Goal: Task Accomplishment & Management: Manage account settings

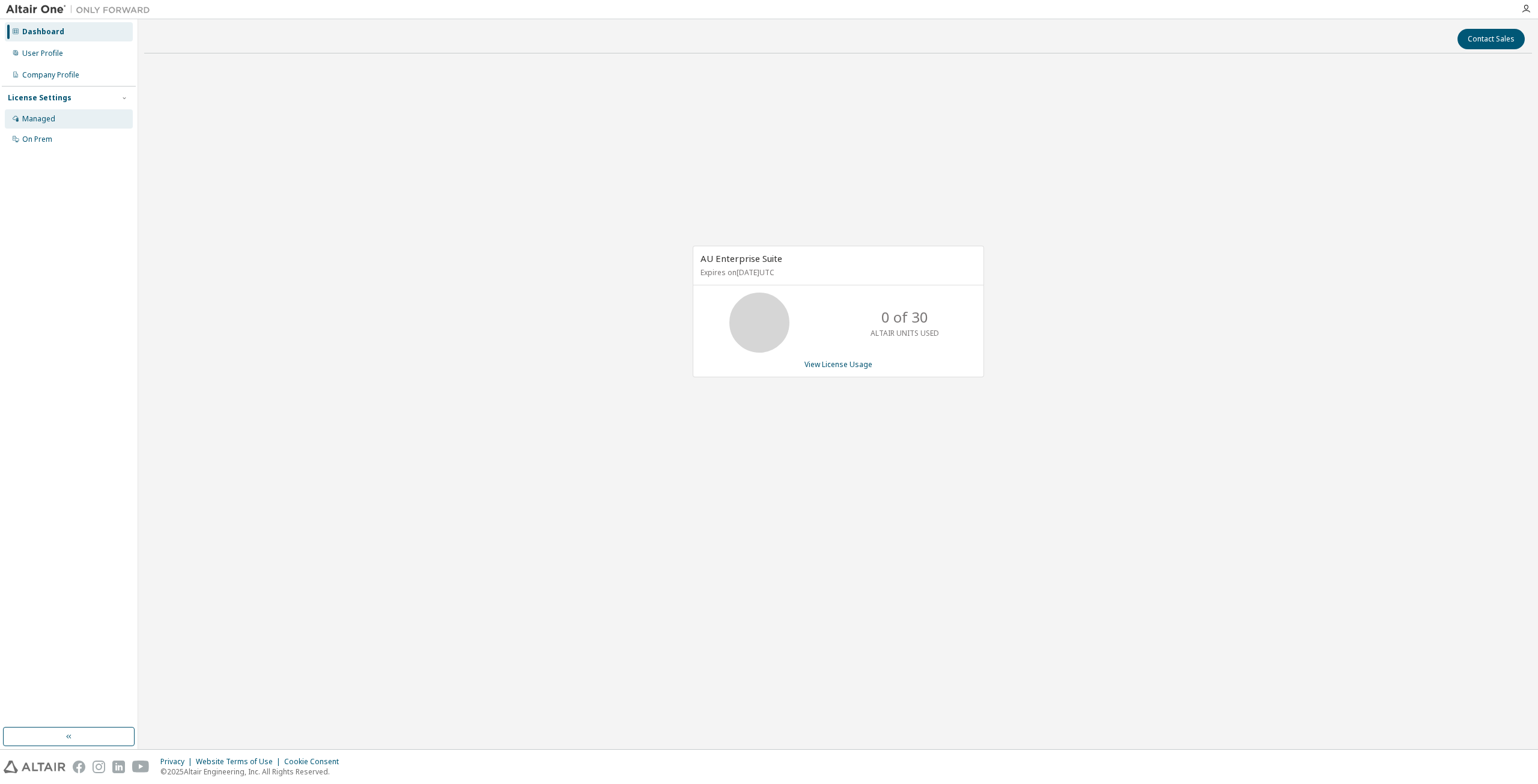
click at [47, 114] on div "Managed" at bounding box center [39, 118] width 33 height 9
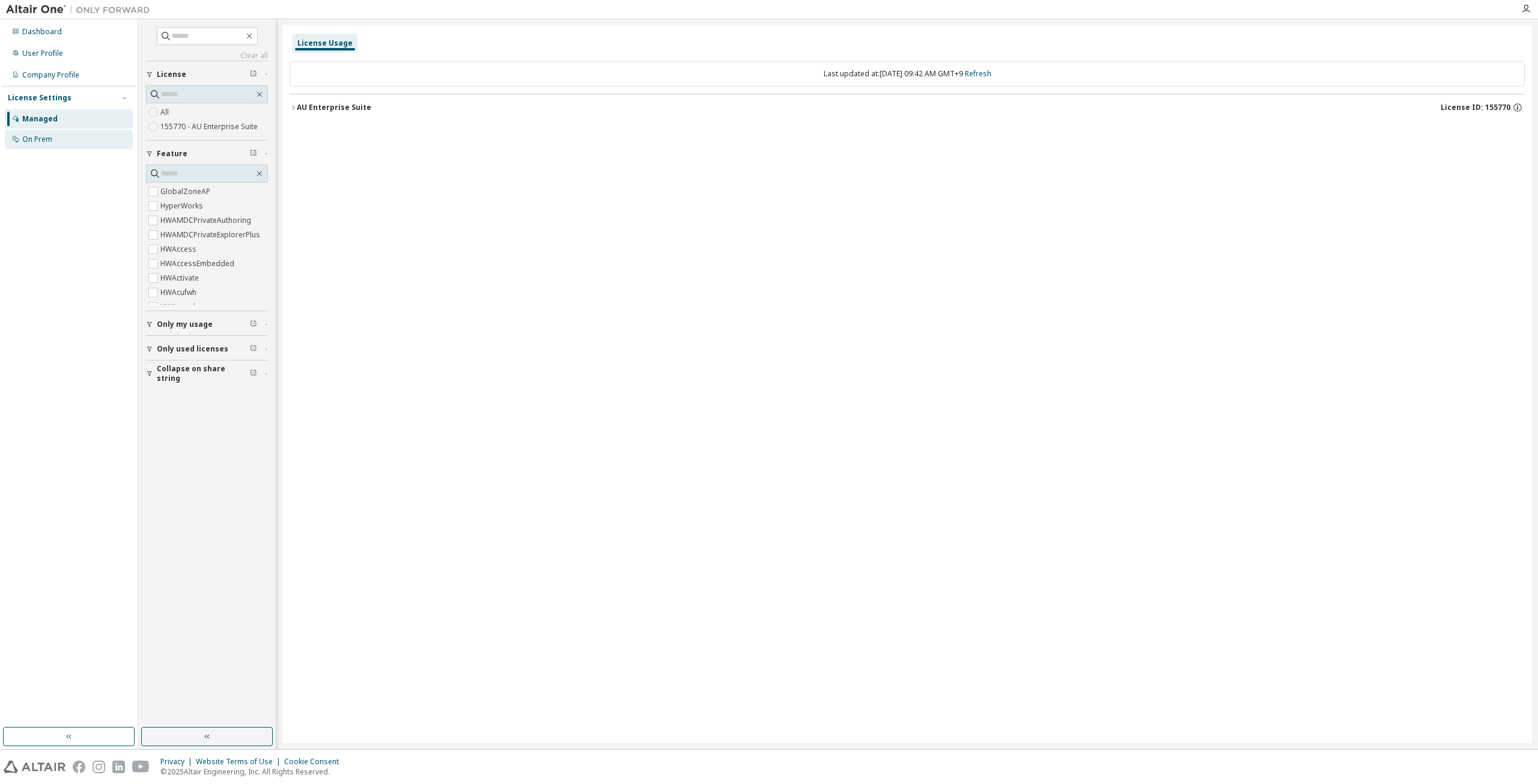
click at [59, 136] on div "On Prem" at bounding box center [69, 139] width 128 height 19
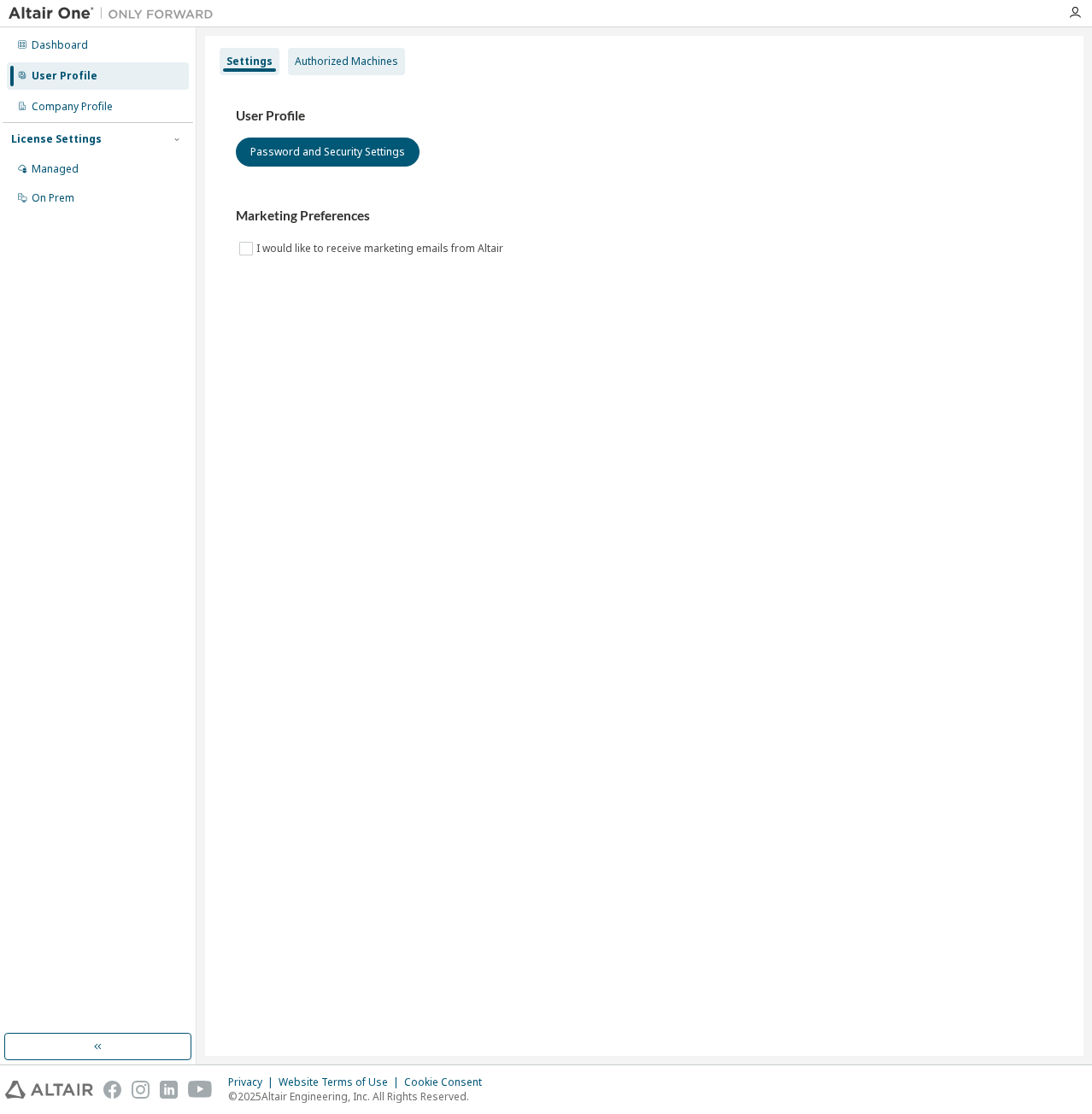
click at [373, 51] on div "Authorized Machines" at bounding box center [346, 61] width 117 height 27
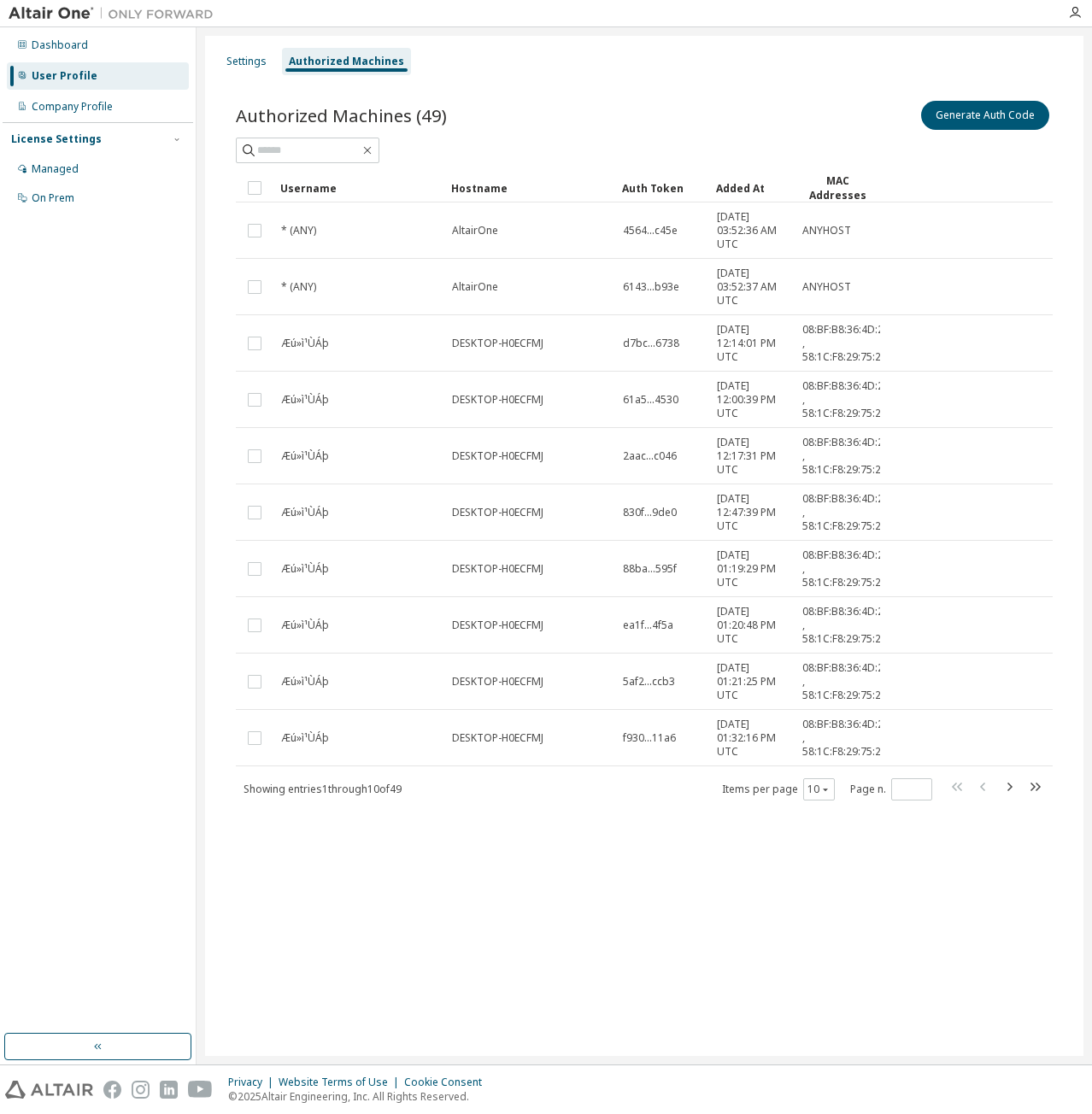
click at [711, 911] on div "Settings Authorized Machines Authorized Machines (49) Generate Auth Code Clear …" at bounding box center [644, 546] width 878 height 1020
click at [1015, 783] on icon "button" at bounding box center [1008, 786] width 20 height 20
drag, startPoint x: 719, startPoint y: 188, endPoint x: 768, endPoint y: 189, distance: 49.0
click at [768, 189] on div "Added At" at bounding box center [751, 188] width 72 height 27
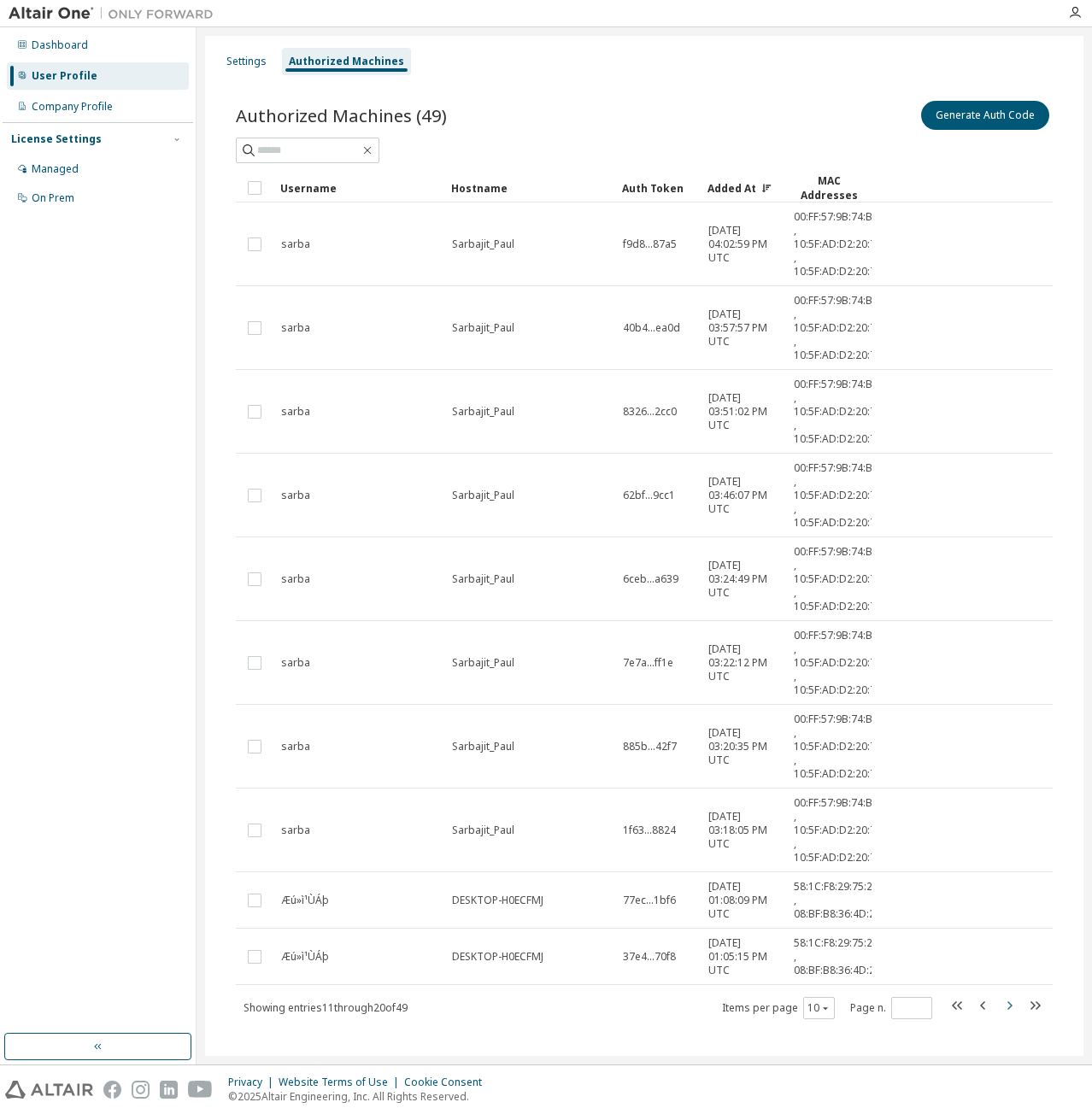
click at [1006, 1003] on icon "button" at bounding box center [1008, 1005] width 20 height 20
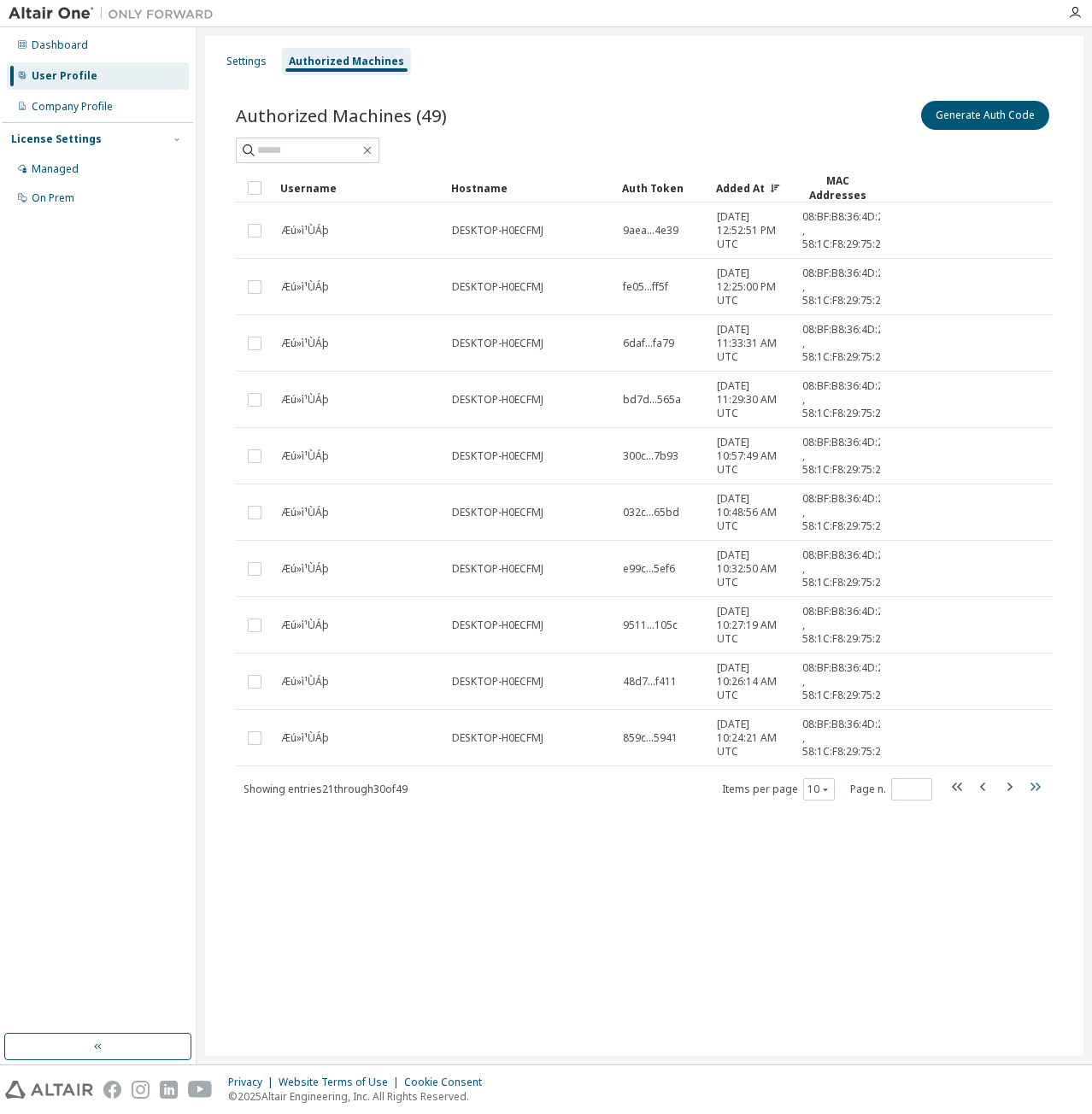
click at [1035, 786] on icon "button" at bounding box center [1034, 786] width 20 height 20
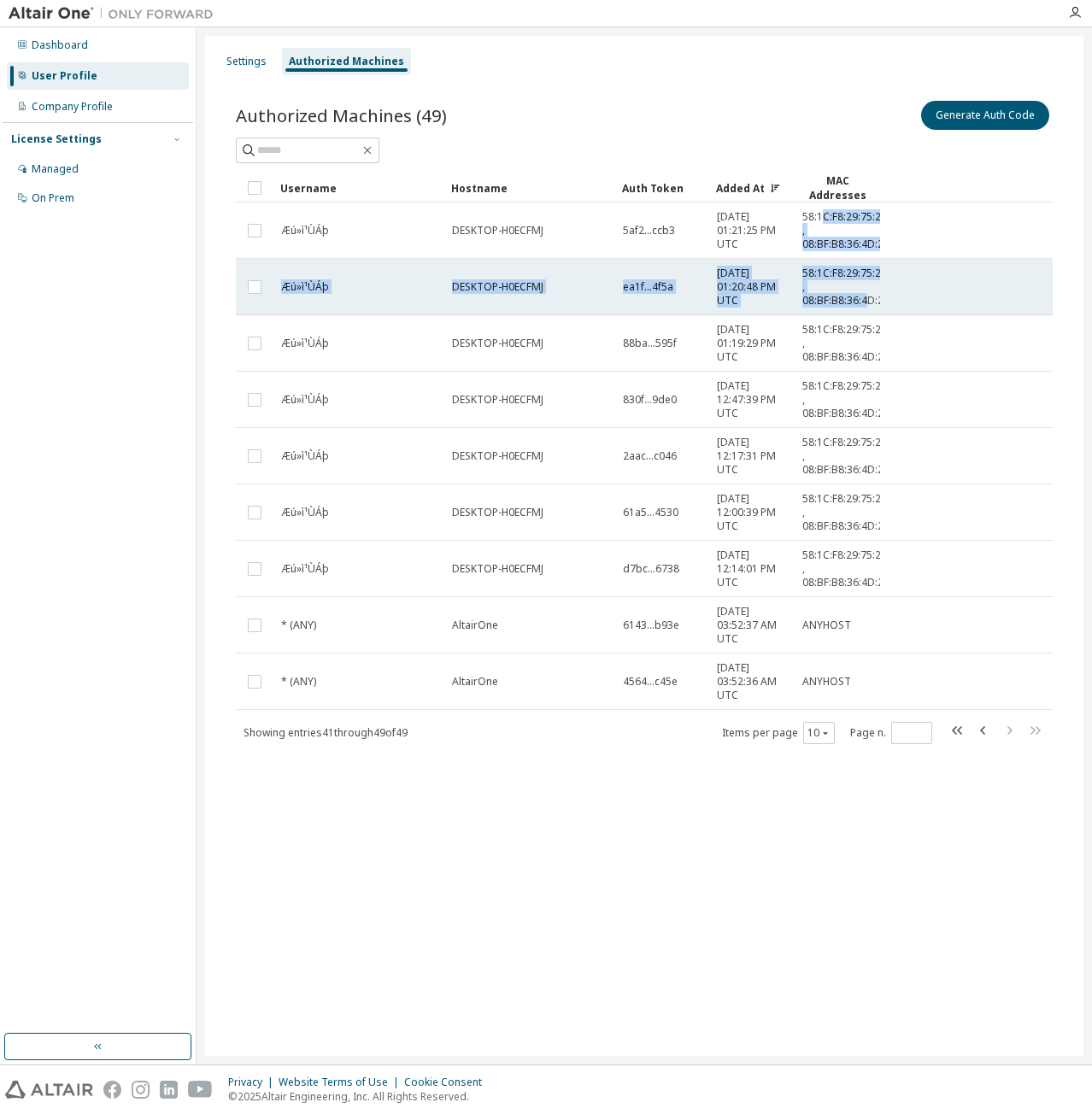
drag, startPoint x: 824, startPoint y: 216, endPoint x: 866, endPoint y: 298, distance: 92.1
click at [866, 298] on tbody "Æú»ì¹ÙÁþ DESKTOP-H0ECFMJ 5af2...ccb3 2025-08-09 01:21:25 PM UTC 58:1C:F8:29:75:…" at bounding box center [643, 456] width 817 height 507
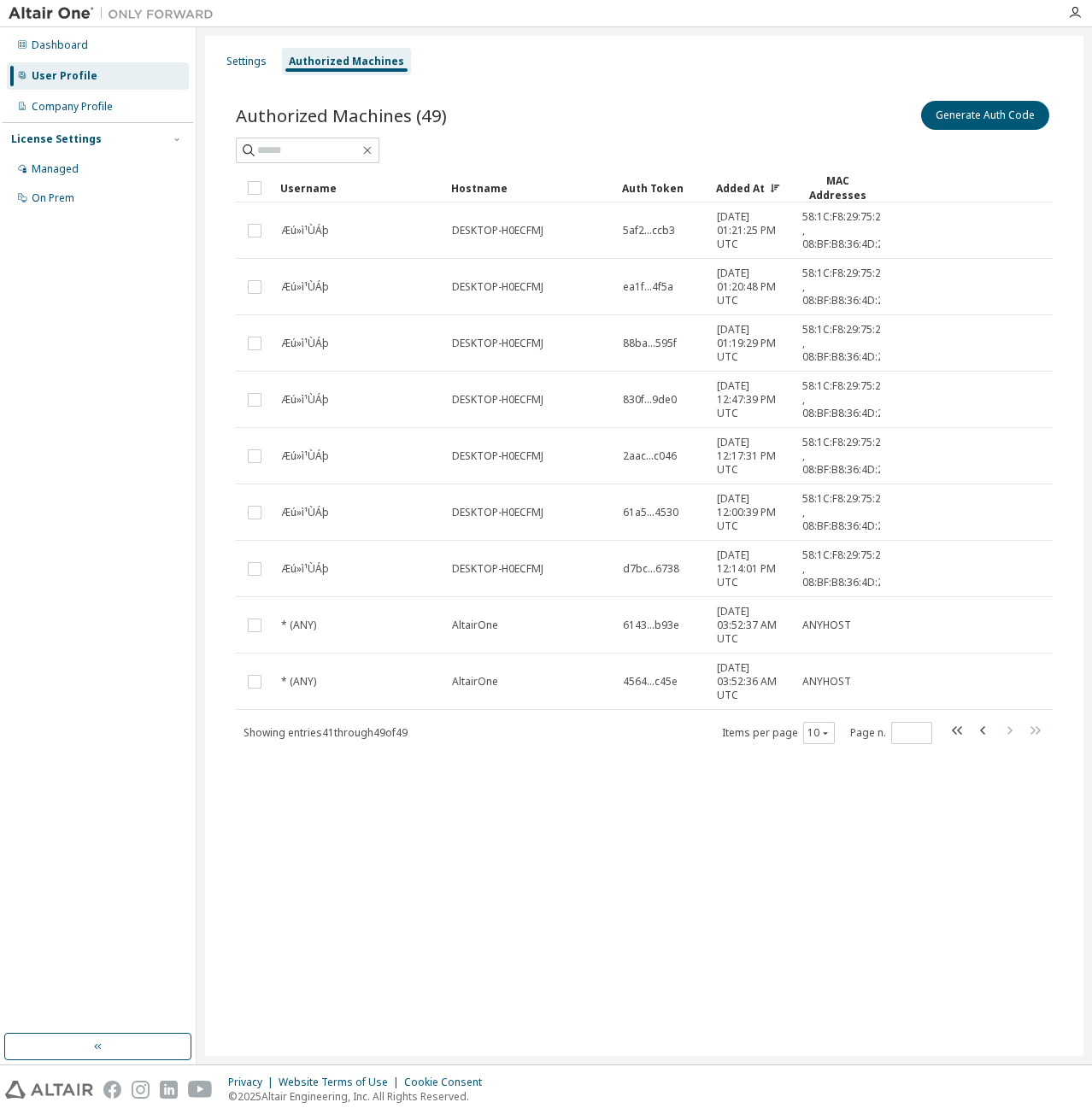
click at [856, 184] on div "MAC Addresses" at bounding box center [836, 188] width 72 height 29
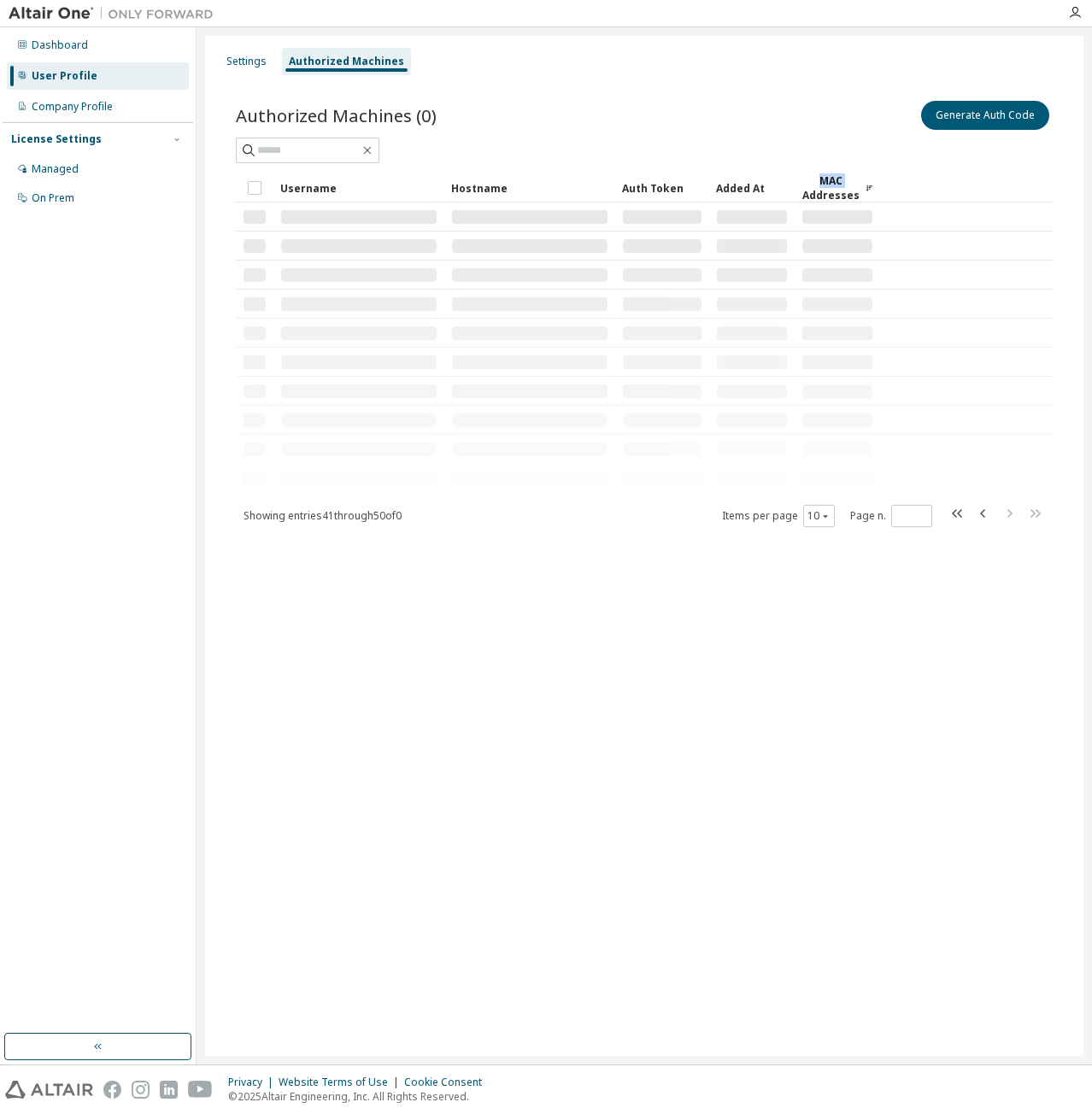
click at [856, 184] on div "MAC Addresses" at bounding box center [836, 188] width 72 height 29
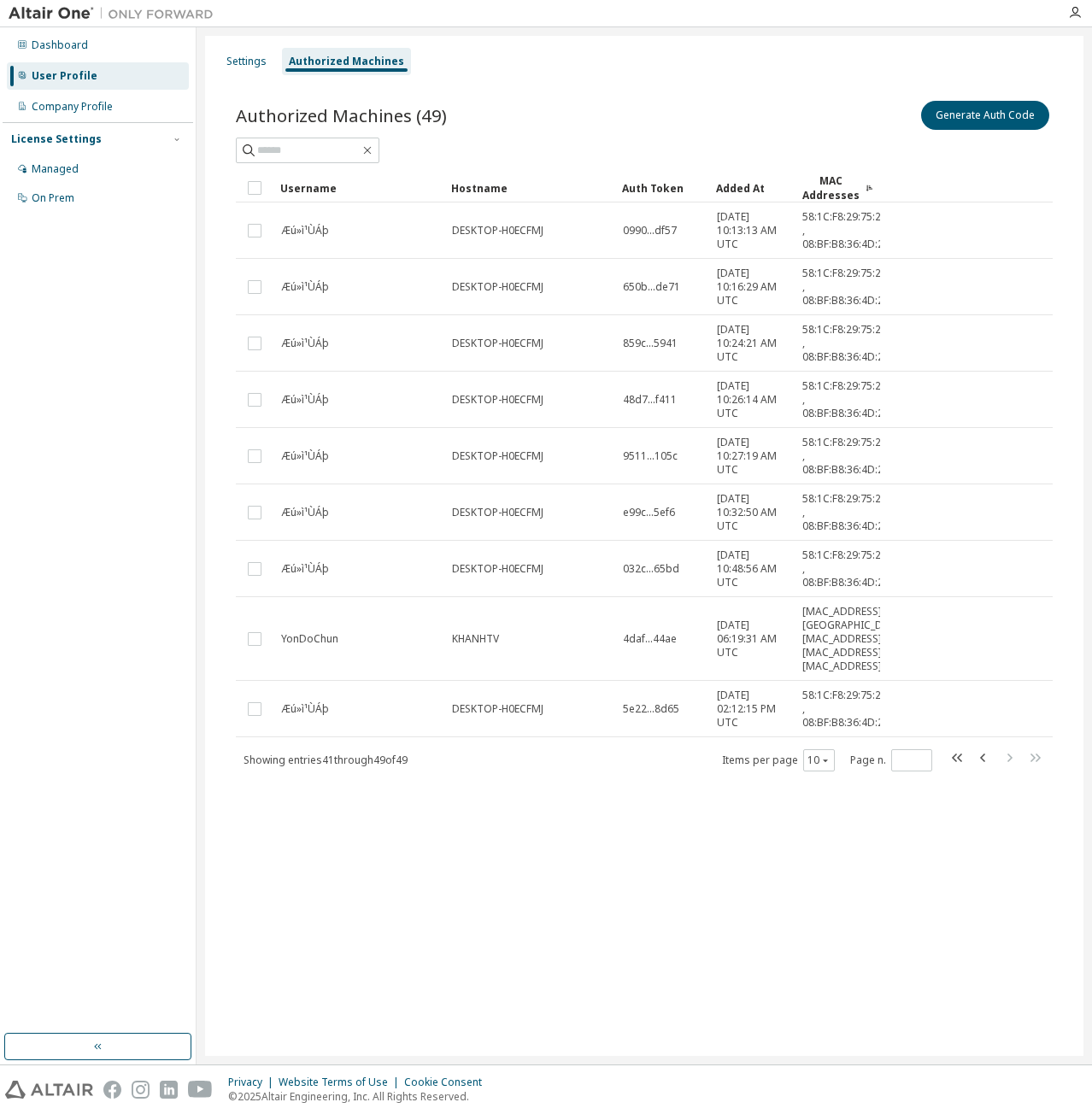
click at [869, 183] on icon at bounding box center [869, 188] width 8 height 11
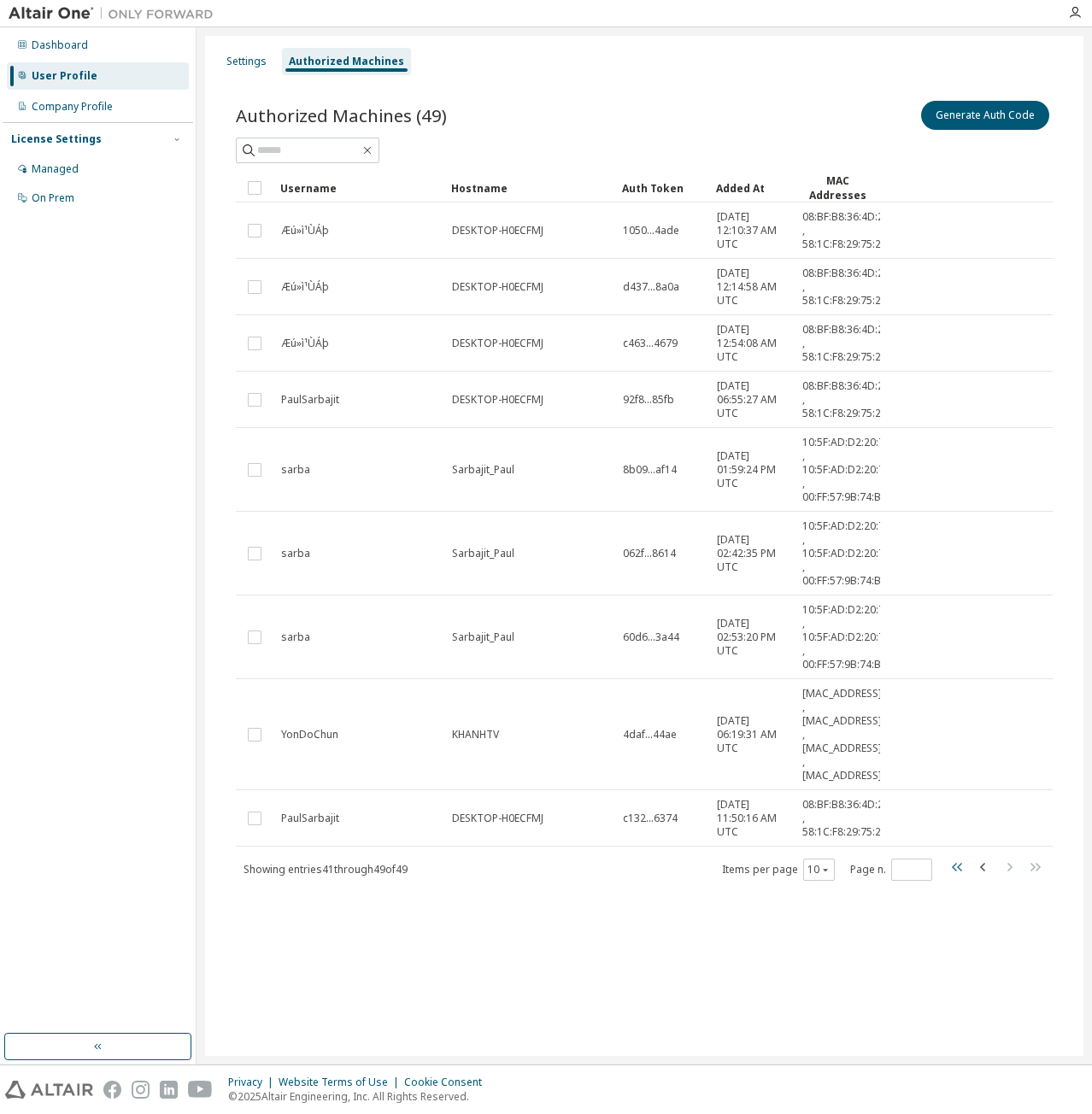
click at [961, 871] on icon "button" at bounding box center [957, 866] width 20 height 20
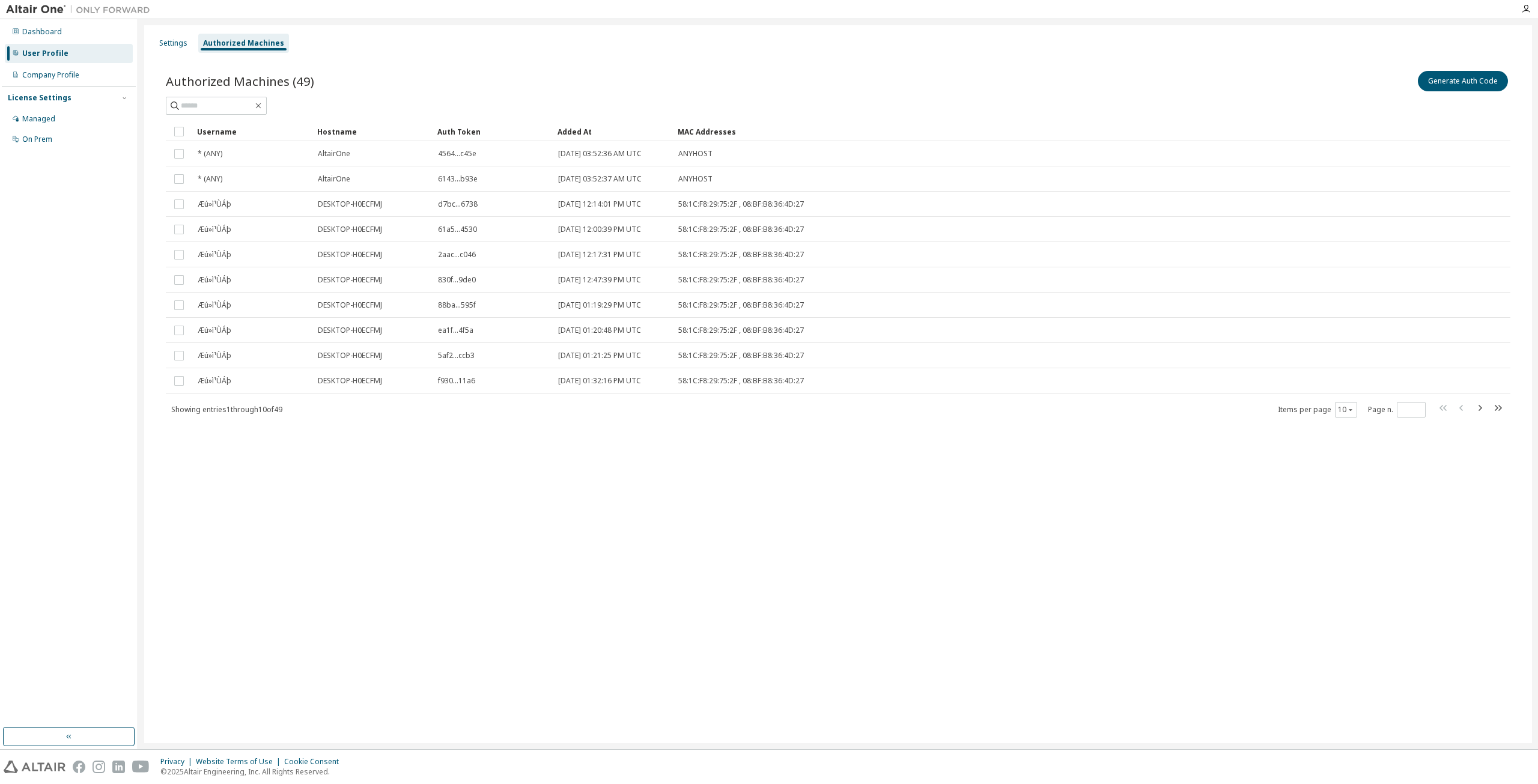
click at [576, 125] on div "Added At" at bounding box center [613, 131] width 111 height 19
click at [1476, 406] on icon "button" at bounding box center [1479, 408] width 14 height 14
click at [1347, 409] on icon "button" at bounding box center [1351, 410] width 7 height 7
click at [1367, 469] on div "50" at bounding box center [1384, 467] width 96 height 14
type input "*"
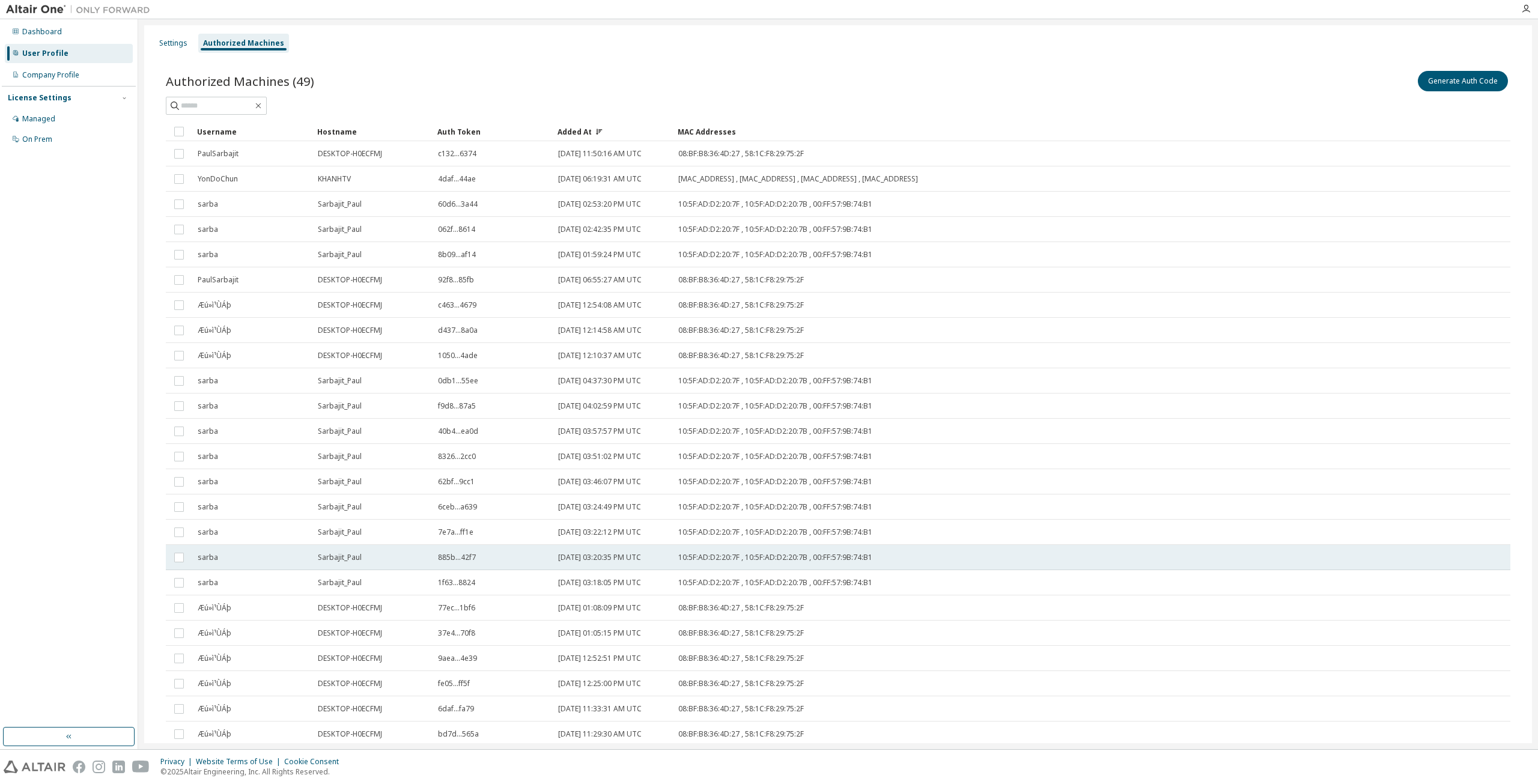
type button "50"
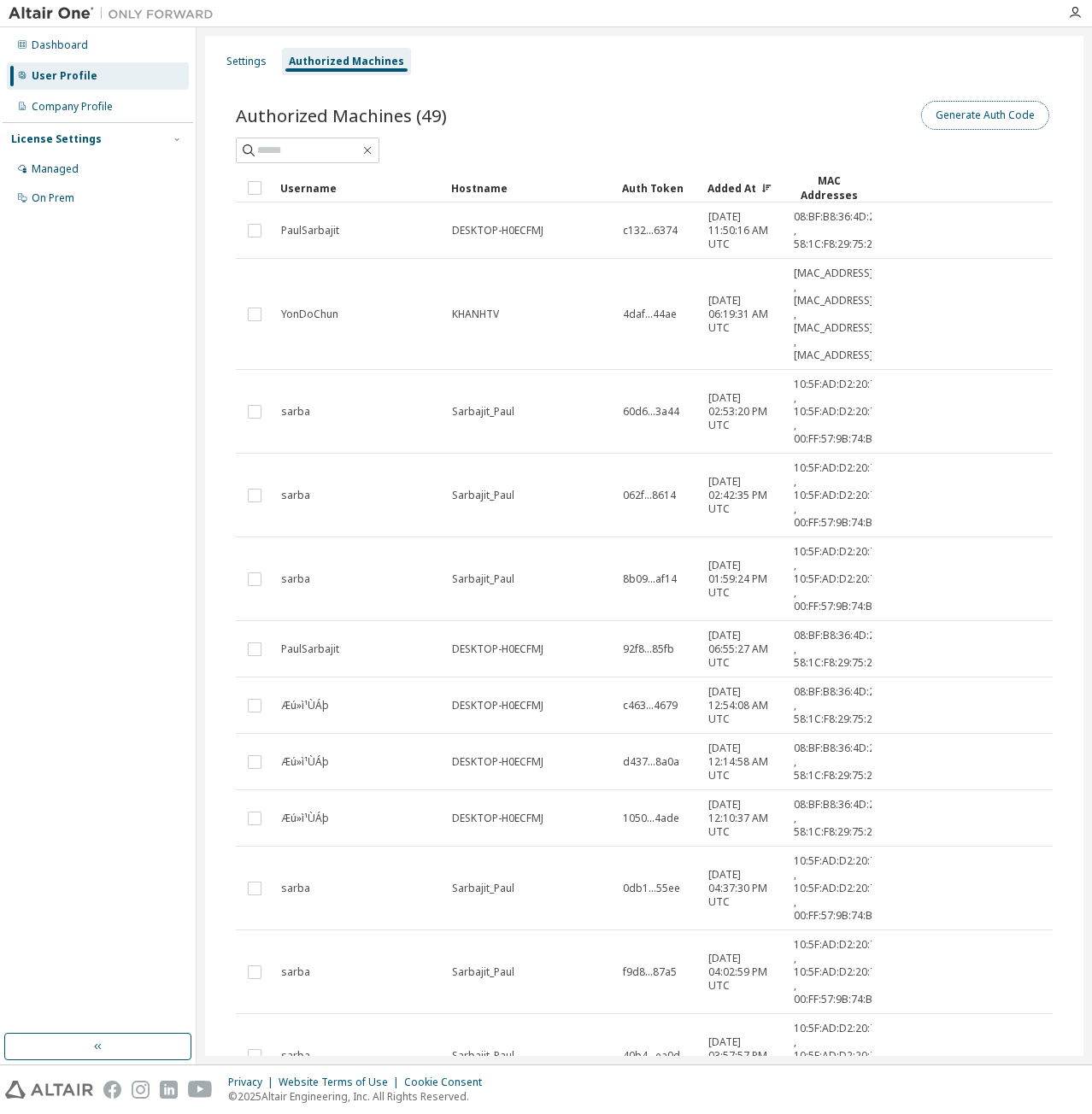
click at [961, 116] on button "Generate Auth Code" at bounding box center [985, 115] width 128 height 29
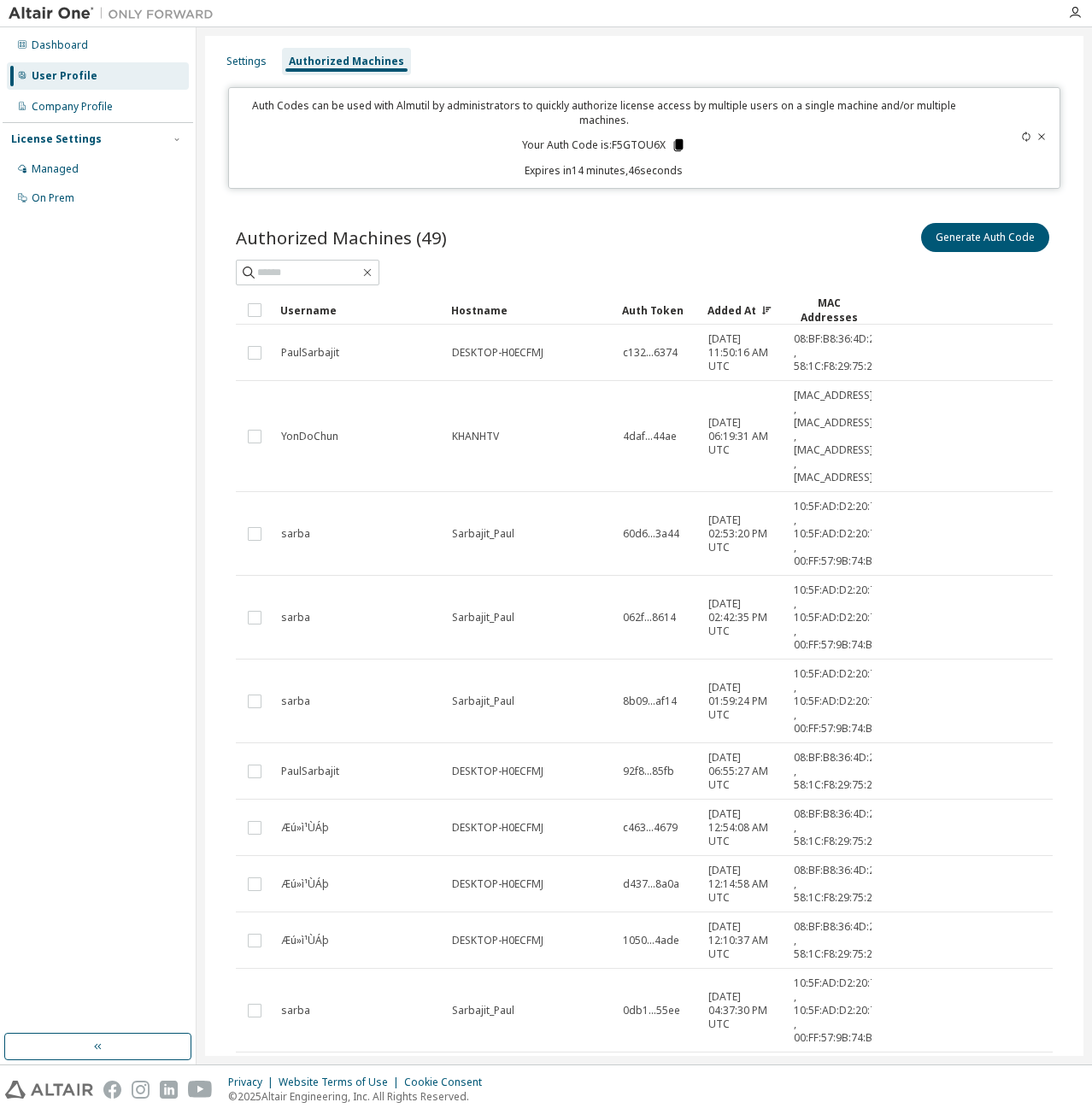
click at [673, 146] on icon at bounding box center [678, 145] width 10 height 12
click at [584, 413] on td "KHANHTV" at bounding box center [529, 436] width 171 height 111
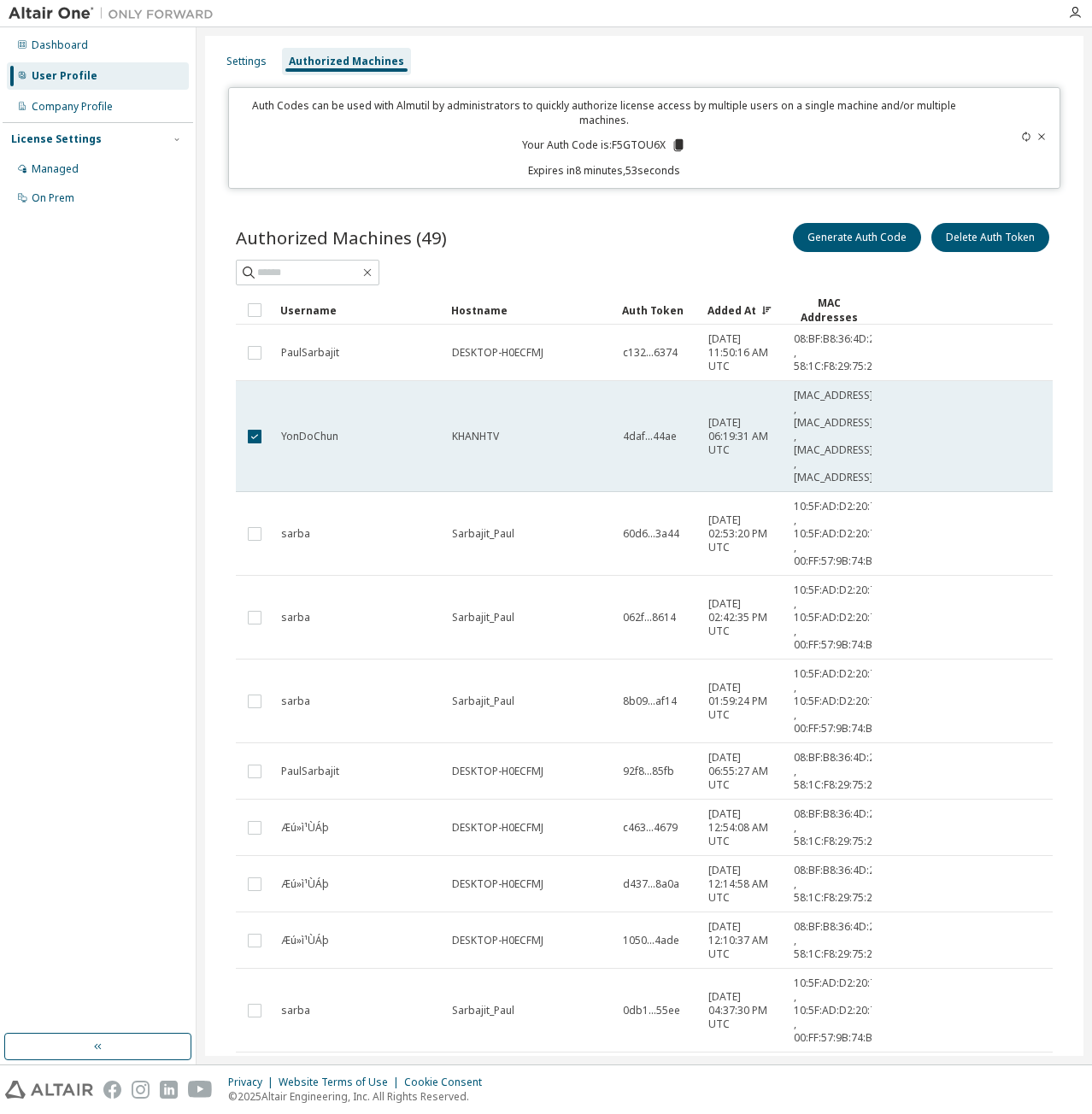
click at [582, 413] on td "KHANHTV" at bounding box center [529, 436] width 171 height 111
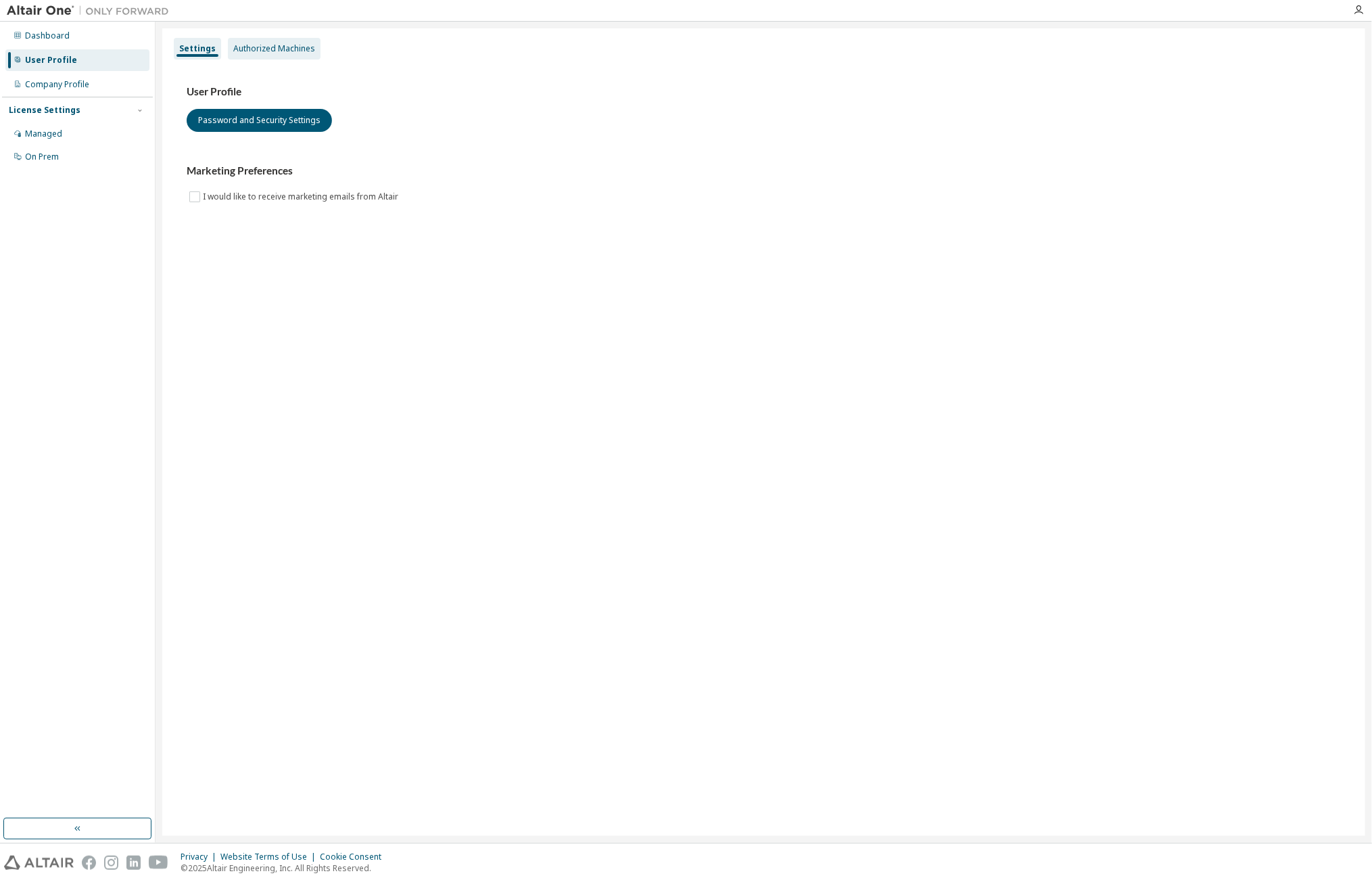
click at [263, 46] on div "Authorized Machines" at bounding box center [274, 48] width 82 height 11
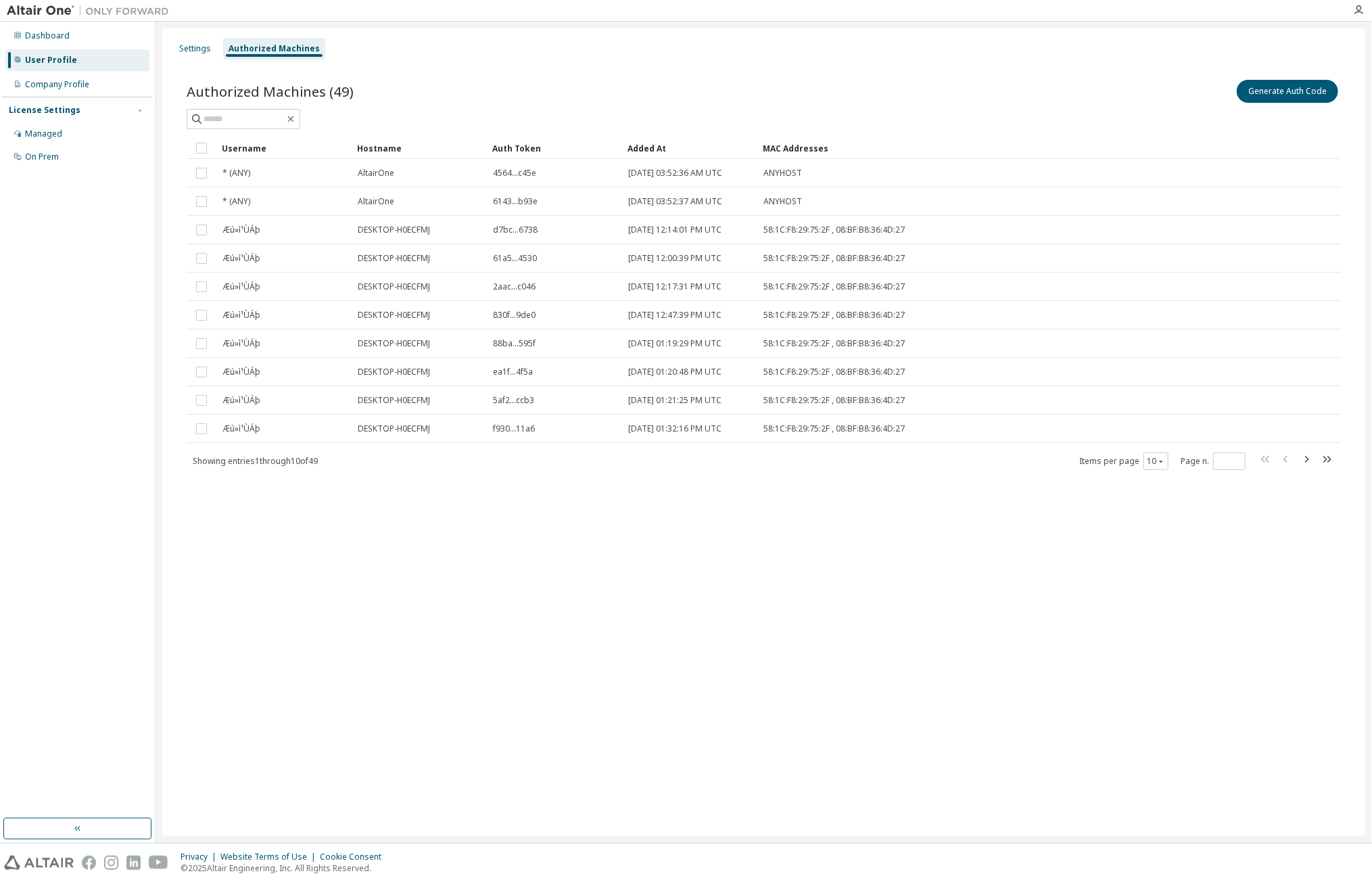
click at [654, 146] on div "Added At" at bounding box center [690, 148] width 125 height 22
click at [917, 130] on div "Authorized Machines (49) Generate Auth Code Clear Load Save Save As Field Opera…" at bounding box center [763, 274] width 1154 height 394
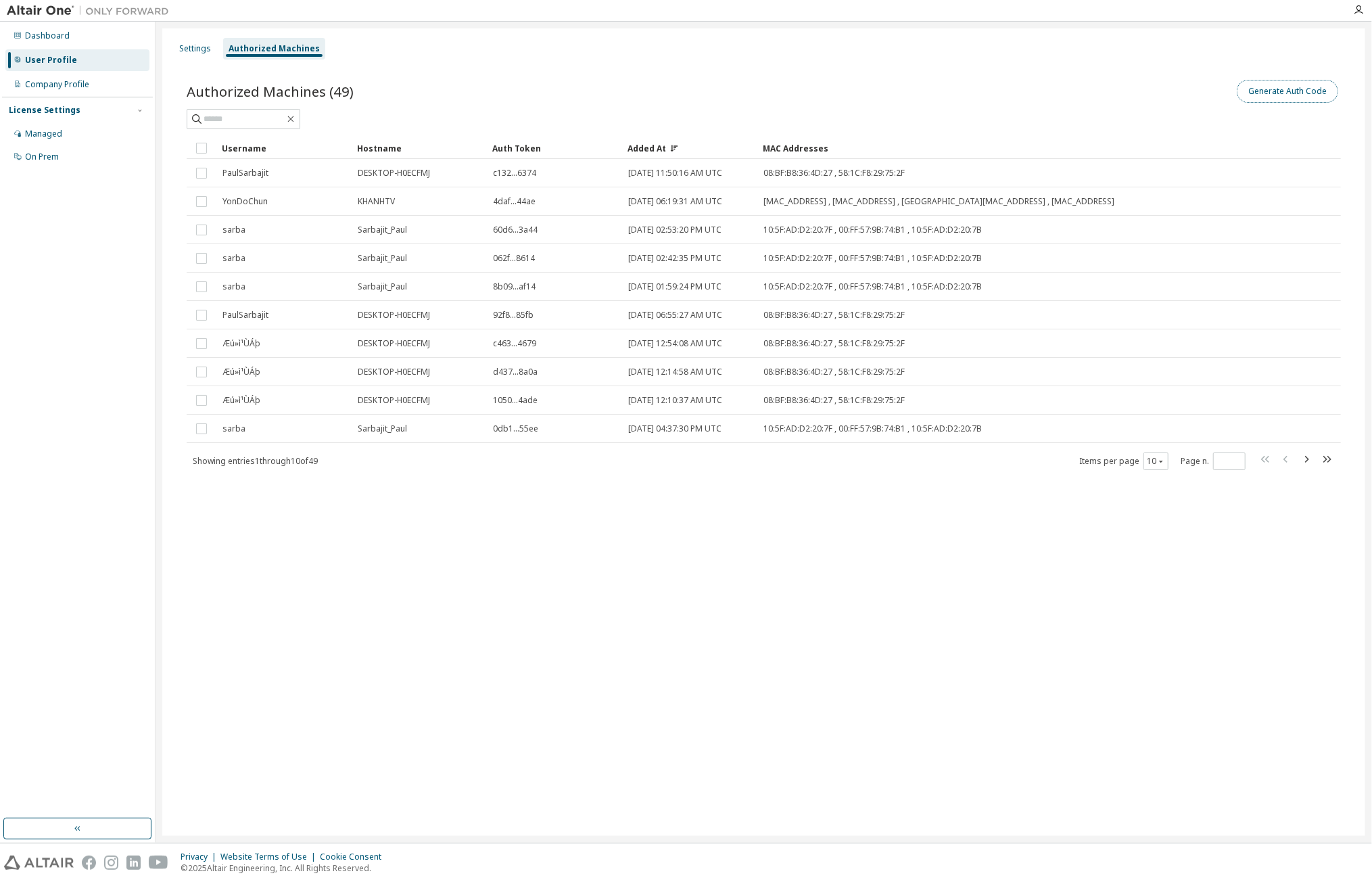
click at [1273, 88] on button "Generate Auth Code" at bounding box center [1287, 91] width 102 height 23
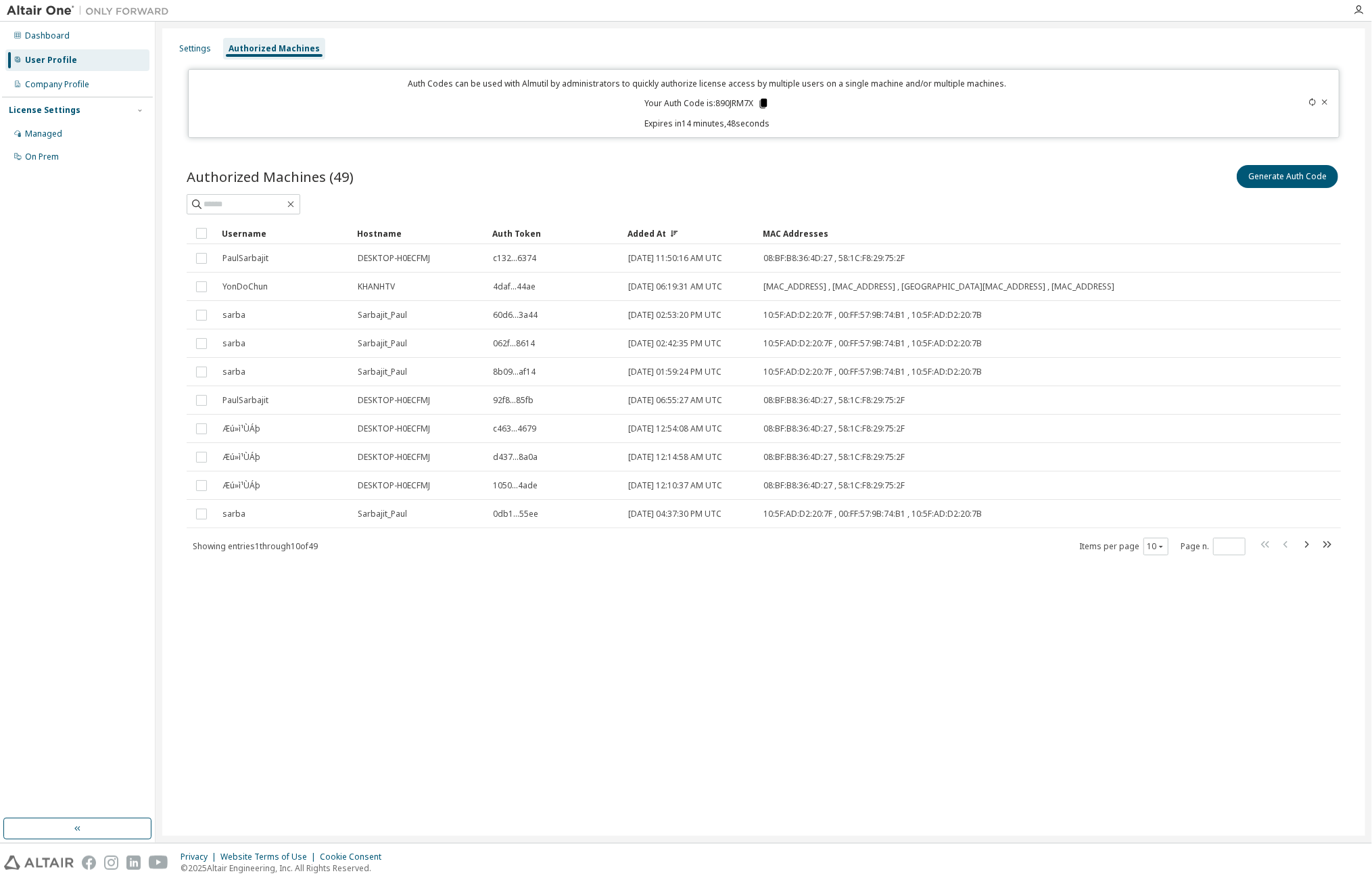
click at [761, 103] on icon at bounding box center [763, 103] width 12 height 12
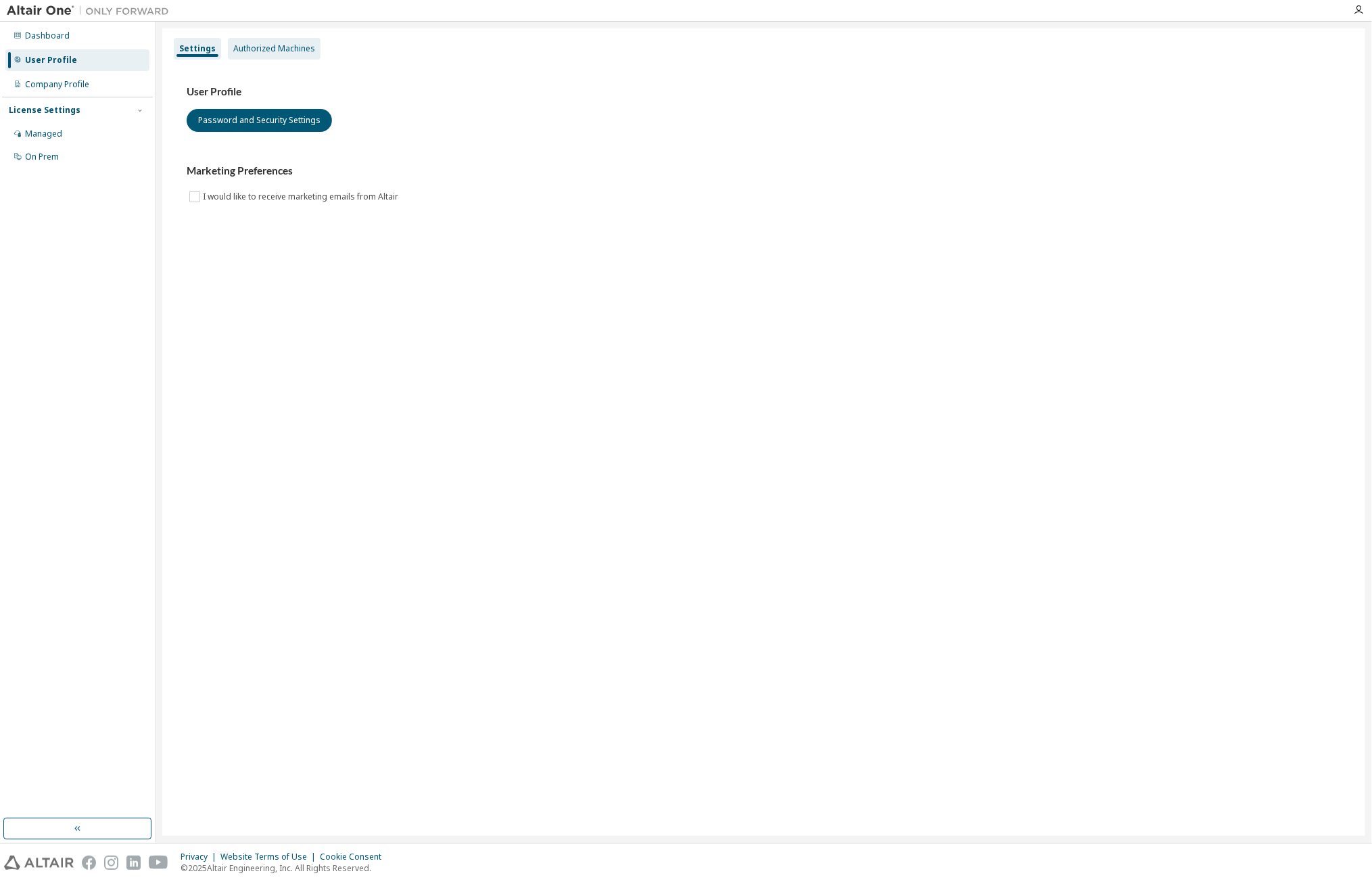
click at [292, 52] on div "Authorized Machines" at bounding box center [274, 48] width 82 height 11
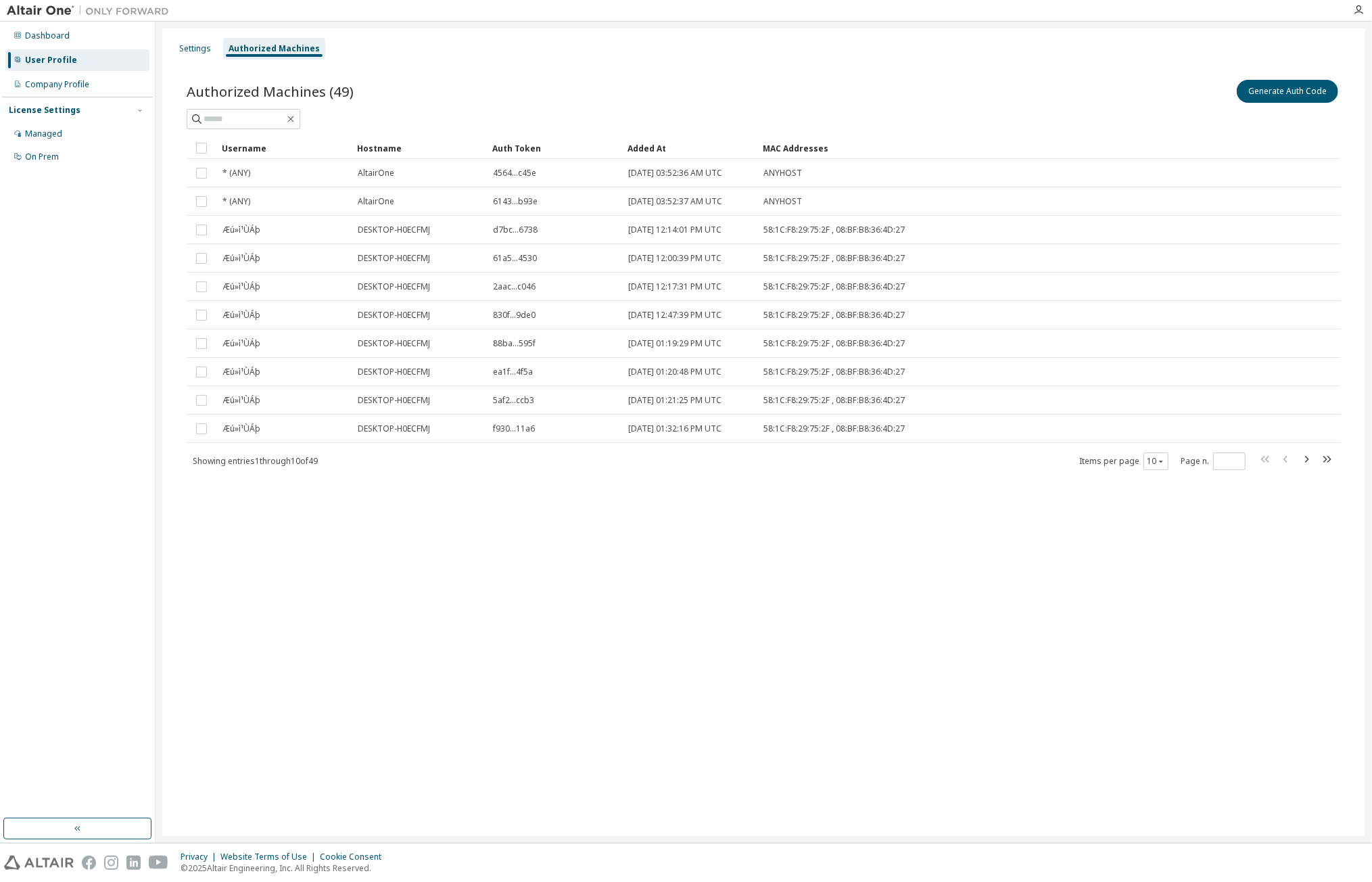
click at [637, 147] on div "Added At" at bounding box center [690, 148] width 125 height 22
click at [940, 564] on div "Settings Authorized Machines Authorized Machines (49) Generate Auth Code Clear …" at bounding box center [763, 432] width 1203 height 808
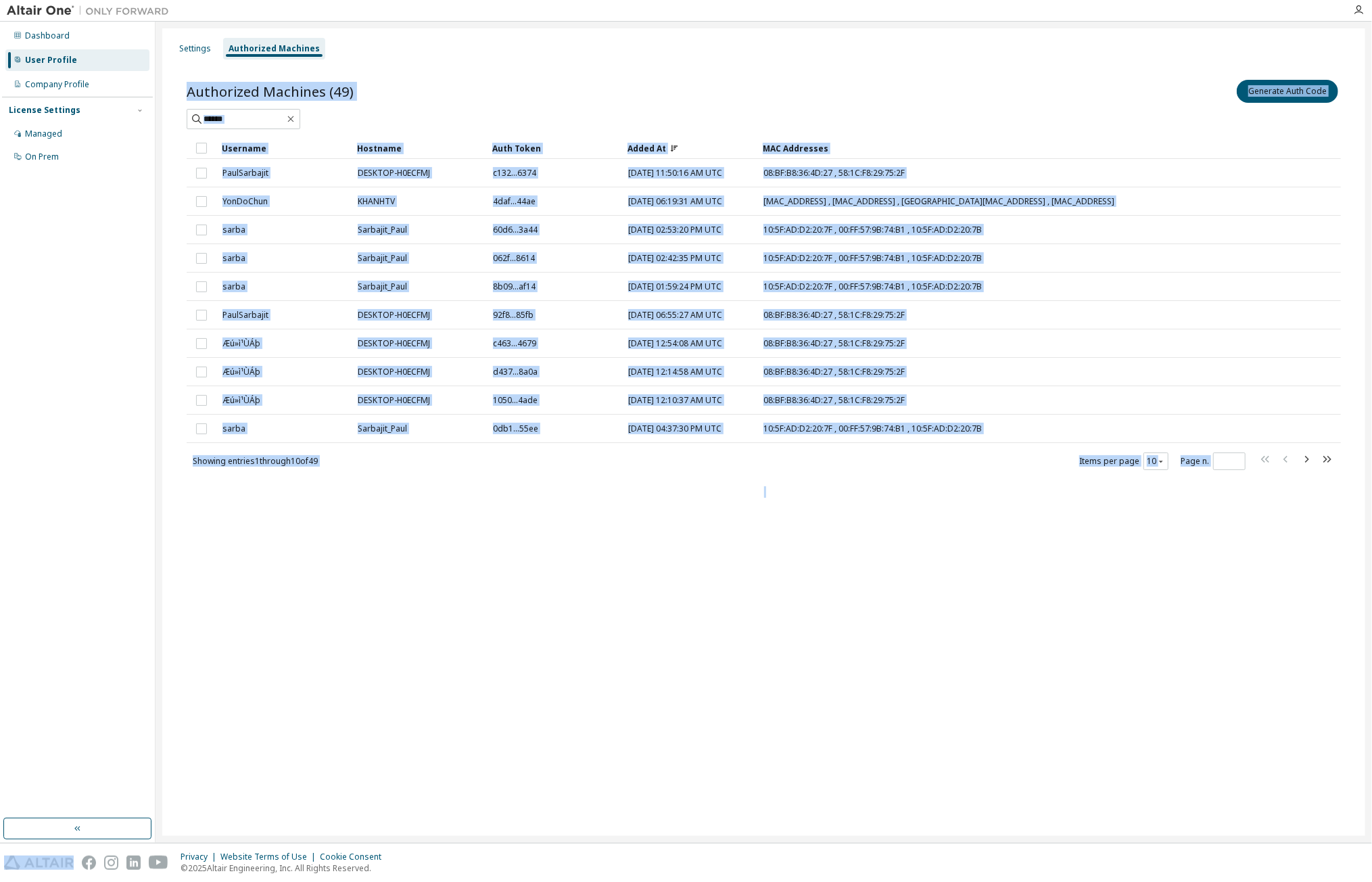
click at [940, 564] on div "Settings Authorized Machines Authorized Machines (49) Generate Auth Code Clear …" at bounding box center [763, 432] width 1203 height 808
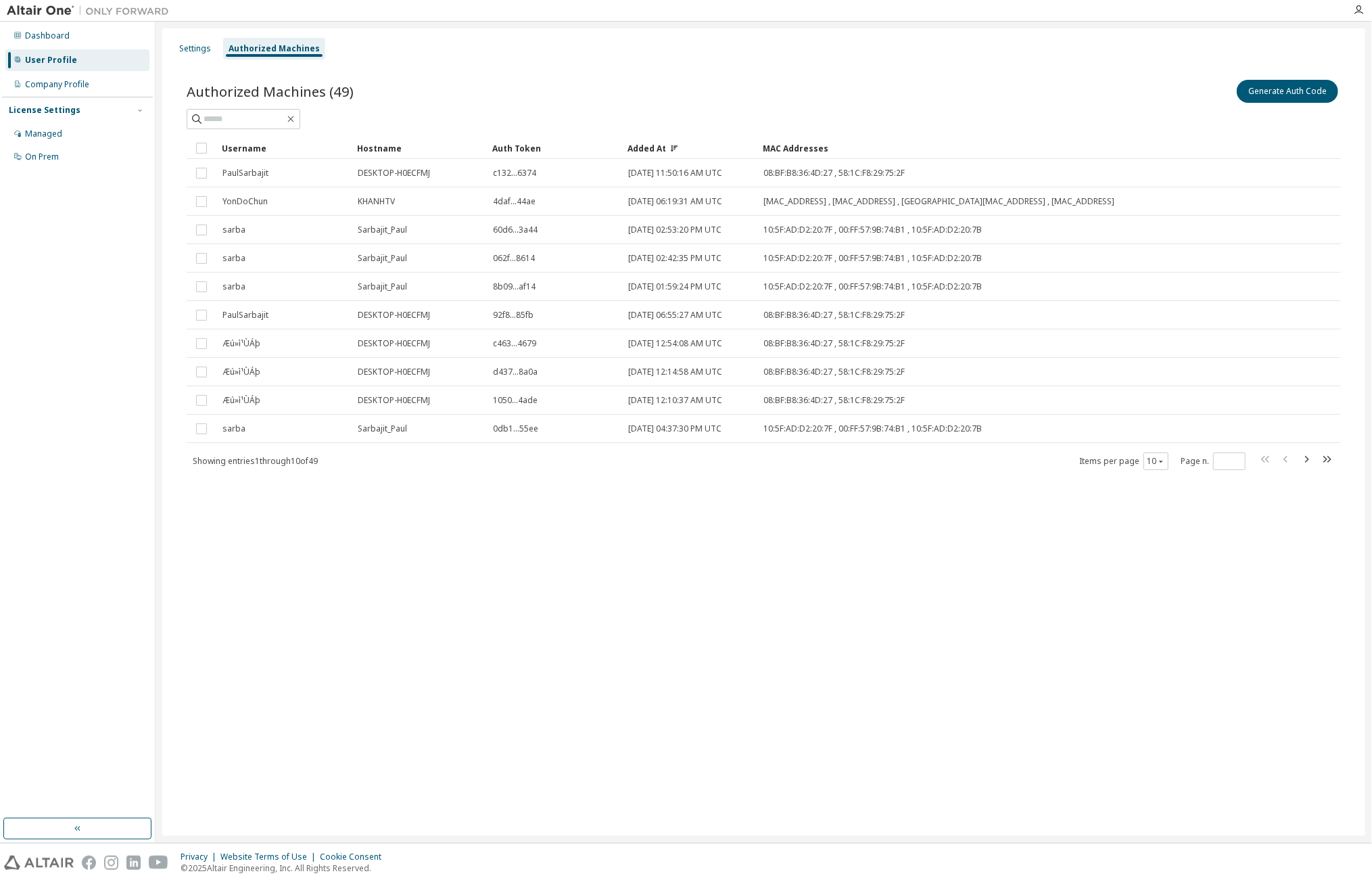
click at [1169, 459] on div "Items per page 10 Page n. *" at bounding box center [1207, 461] width 256 height 20
click at [1163, 459] on icon "button" at bounding box center [1161, 462] width 8 height 8
click at [1168, 540] on div "100" at bounding box center [1198, 543] width 108 height 16
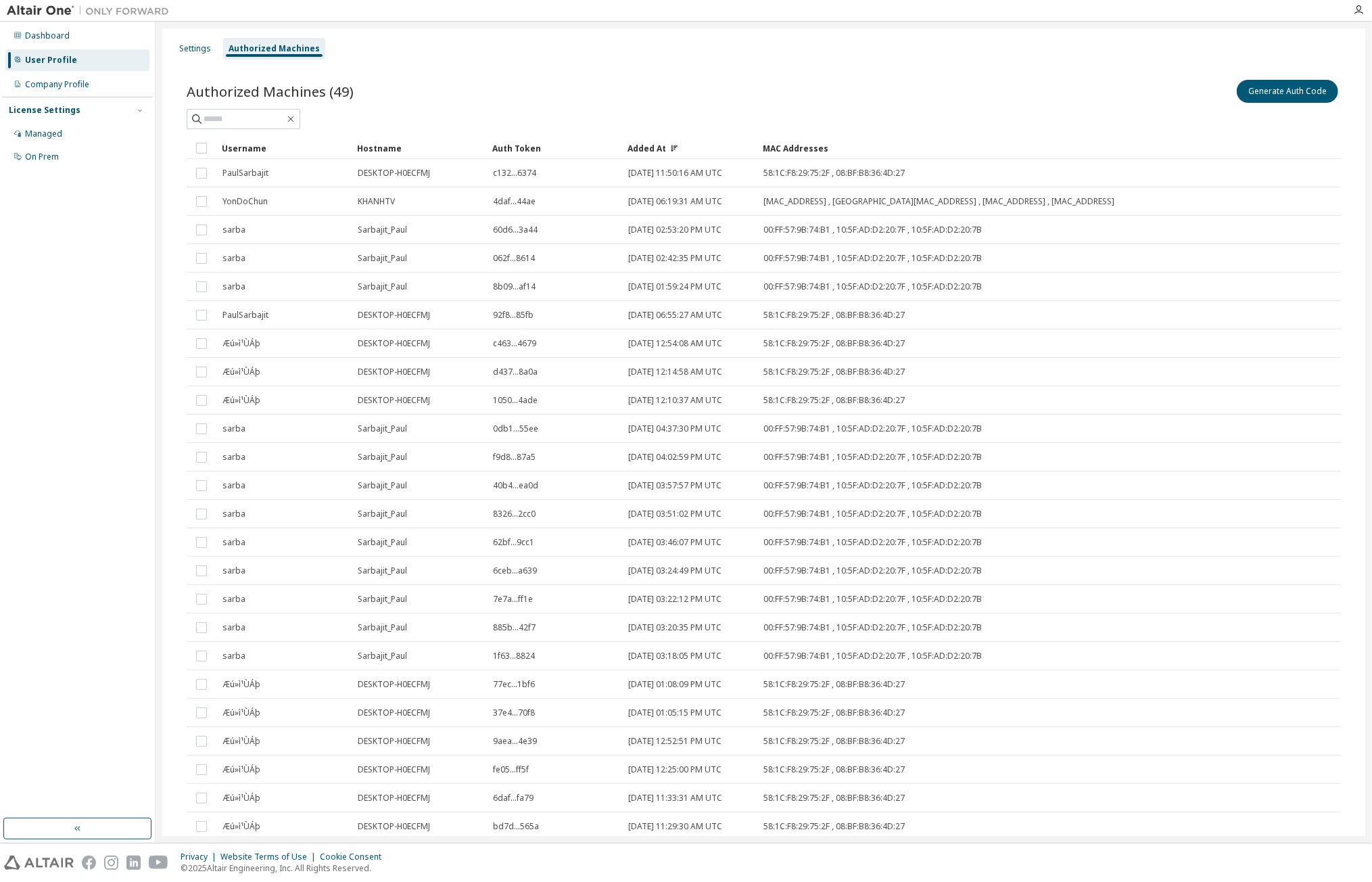
click at [639, 143] on div "Added At" at bounding box center [690, 148] width 125 height 22
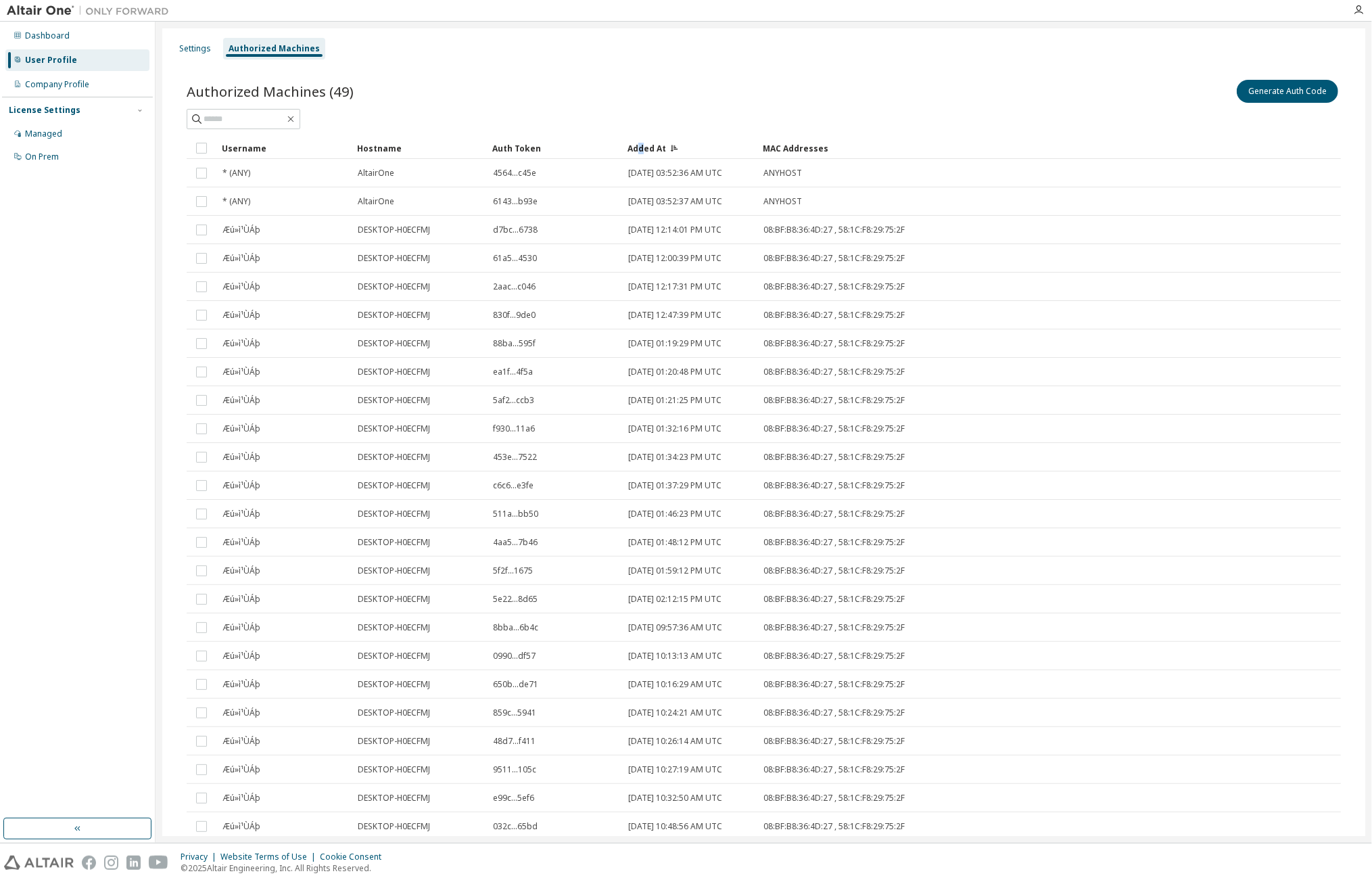
click at [642, 144] on div "Added At" at bounding box center [690, 148] width 125 height 22
click at [651, 148] on div "Added At" at bounding box center [690, 148] width 125 height 22
